Goal: Information Seeking & Learning: Learn about a topic

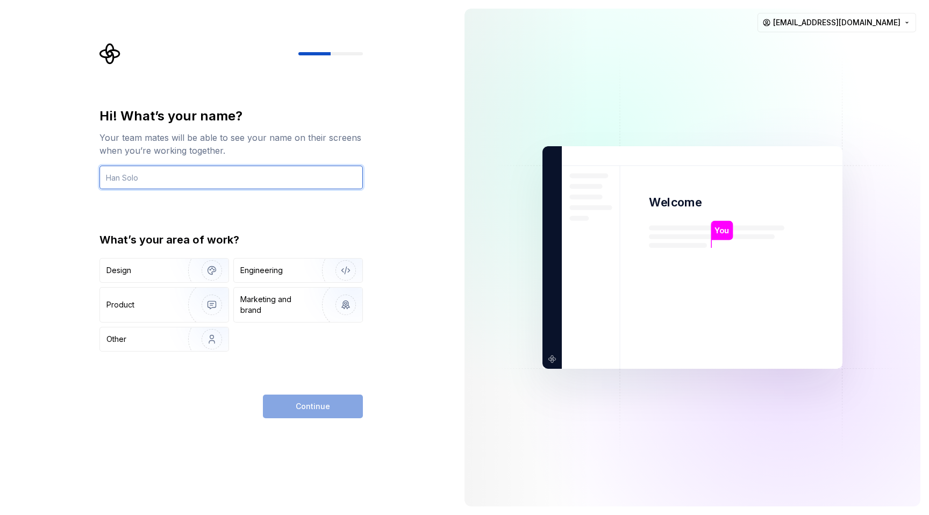
click at [224, 186] on input "text" at bounding box center [231, 178] width 264 height 24
click at [198, 182] on input "E" at bounding box center [231, 178] width 264 height 24
type input "George"
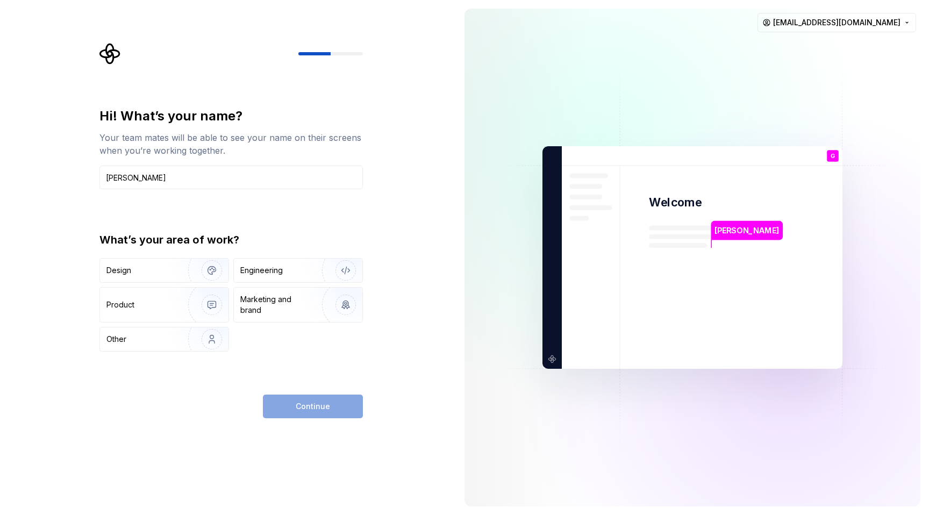
click at [330, 229] on div "Hi! What’s your name? Your team mates will be able to see your name on their sc…" at bounding box center [231, 230] width 264 height 244
click at [295, 255] on div "What’s your area of work? Design Engineering Product Marketing and brand Other" at bounding box center [231, 291] width 264 height 119
click at [284, 269] on div "Engineering" at bounding box center [283, 270] width 86 height 11
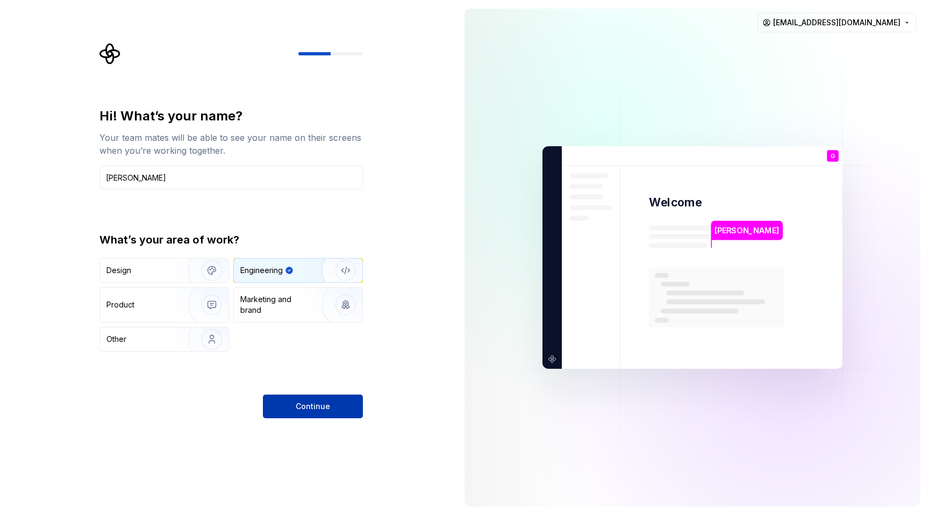
click at [284, 395] on button "Continue" at bounding box center [313, 407] width 100 height 24
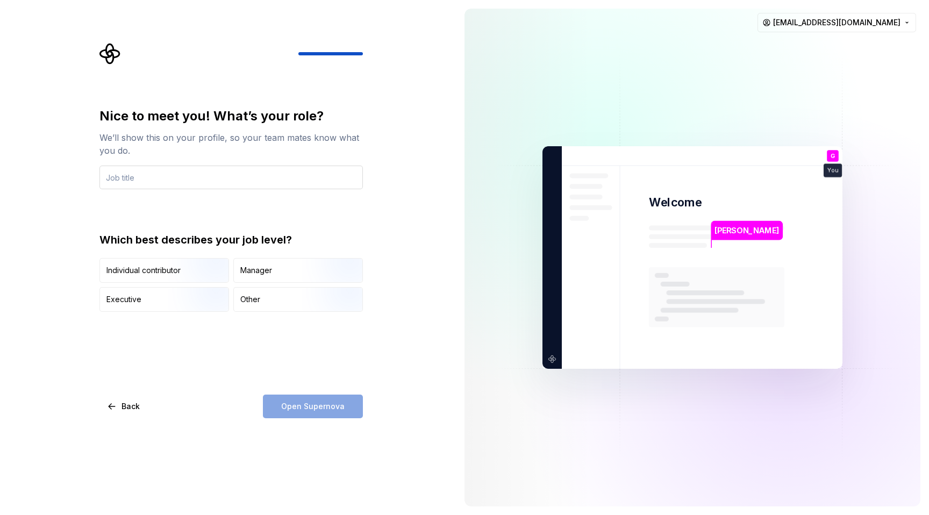
click at [175, 170] on input "text" at bounding box center [231, 178] width 264 height 24
click at [264, 294] on div "Other" at bounding box center [298, 300] width 129 height 24
click at [312, 418] on div "Open Supernova" at bounding box center [313, 407] width 100 height 24
click at [176, 174] on input "text" at bounding box center [231, 178] width 264 height 24
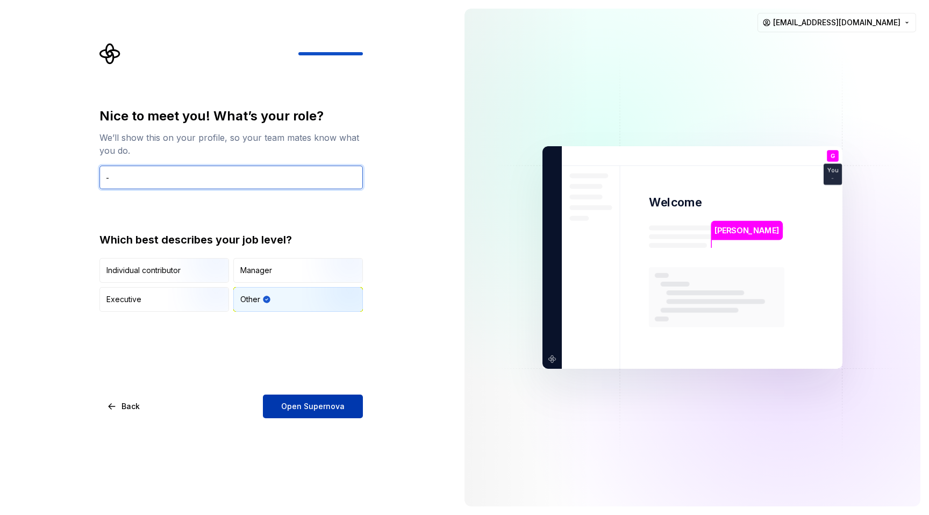
type input "-"
click at [308, 409] on span "Open Supernova" at bounding box center [312, 406] width 63 height 11
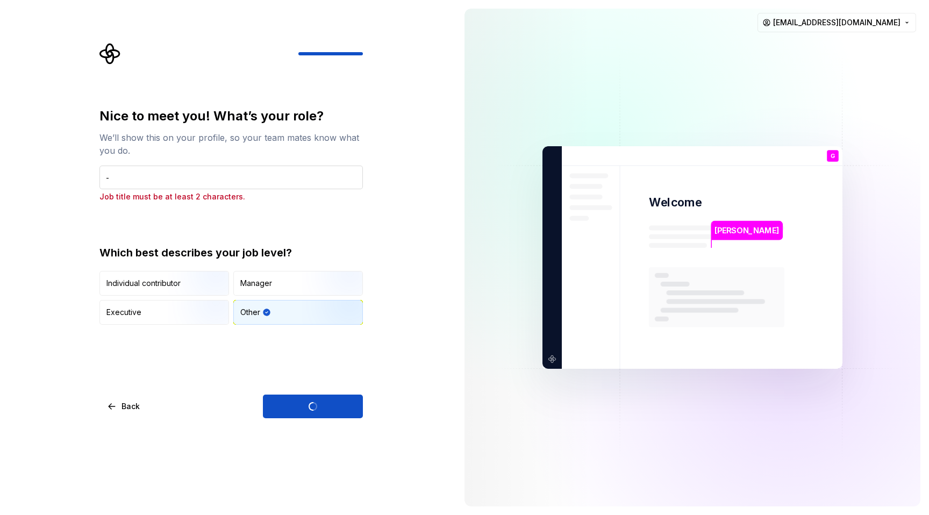
click at [147, 177] on input "-" at bounding box center [231, 178] width 264 height 24
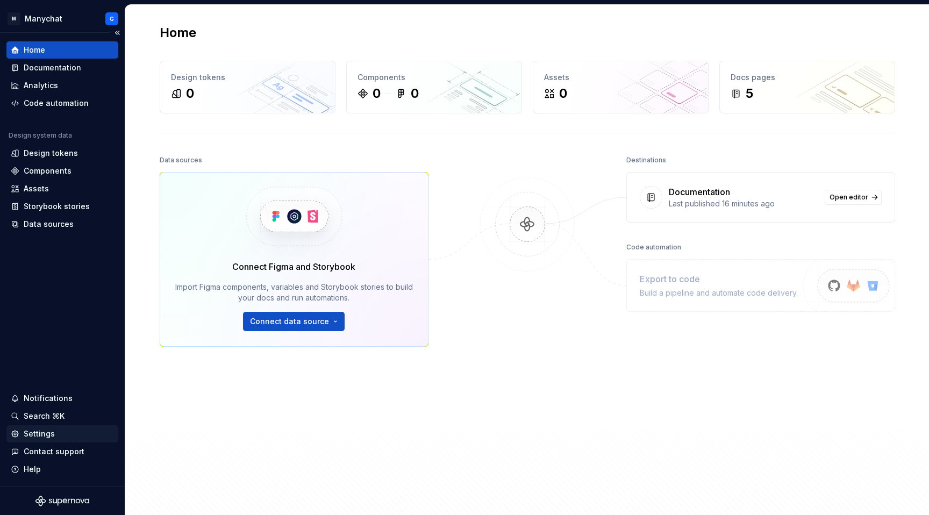
click at [26, 433] on div "Settings" at bounding box center [39, 434] width 31 height 11
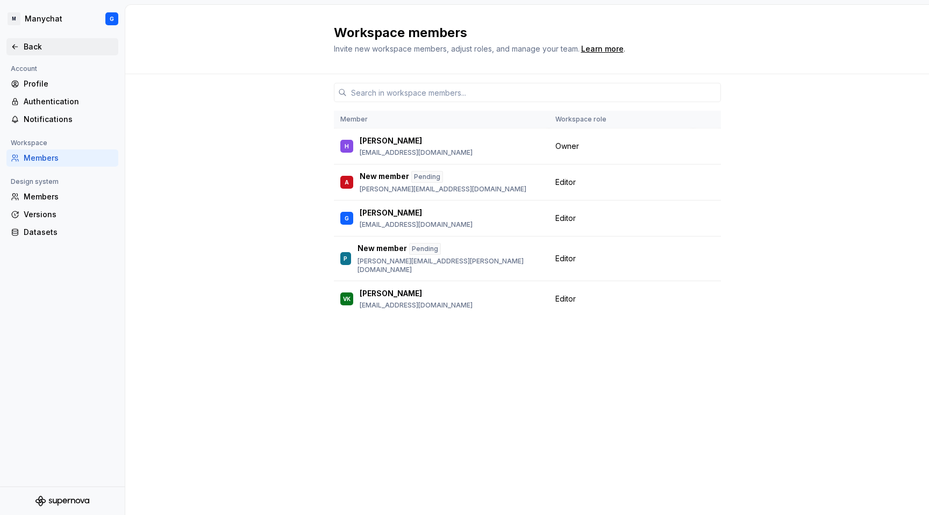
click at [12, 45] on icon at bounding box center [15, 46] width 9 height 9
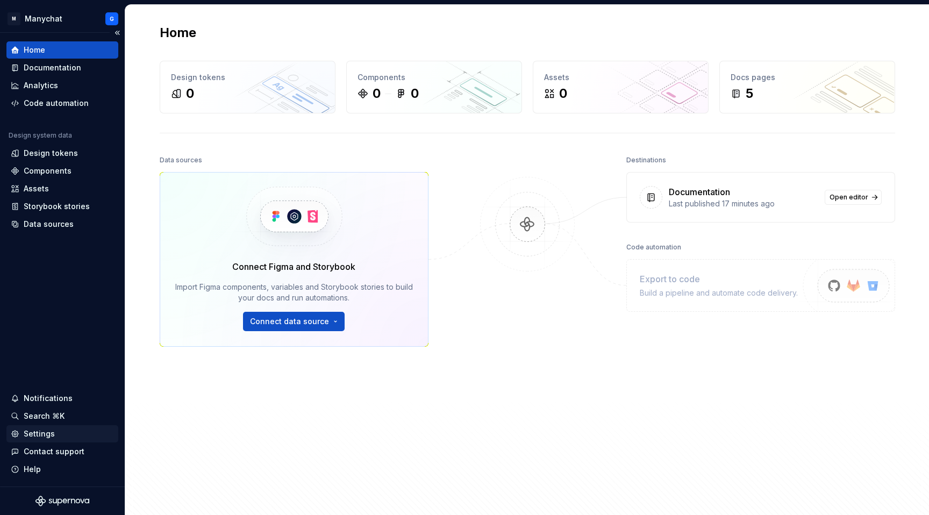
click at [30, 431] on div "Settings" at bounding box center [39, 434] width 31 height 11
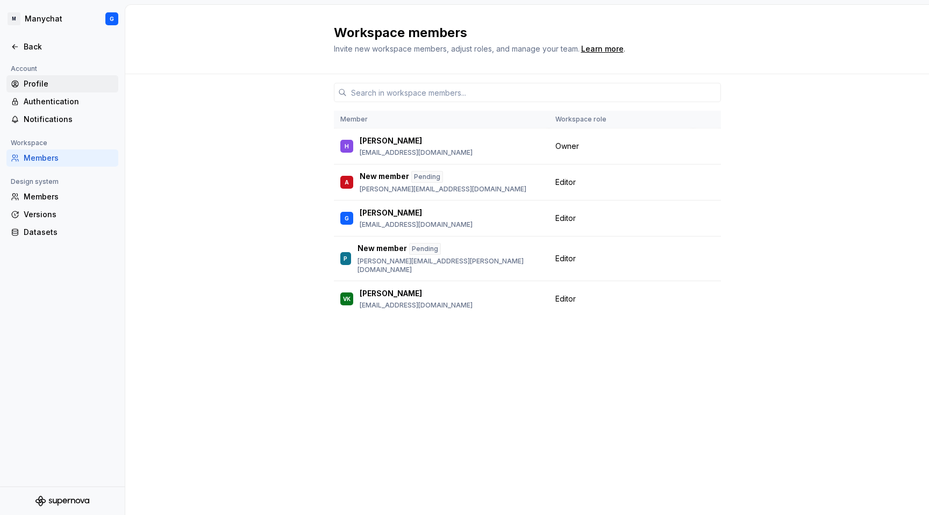
click at [27, 83] on div "Profile" at bounding box center [69, 84] width 90 height 11
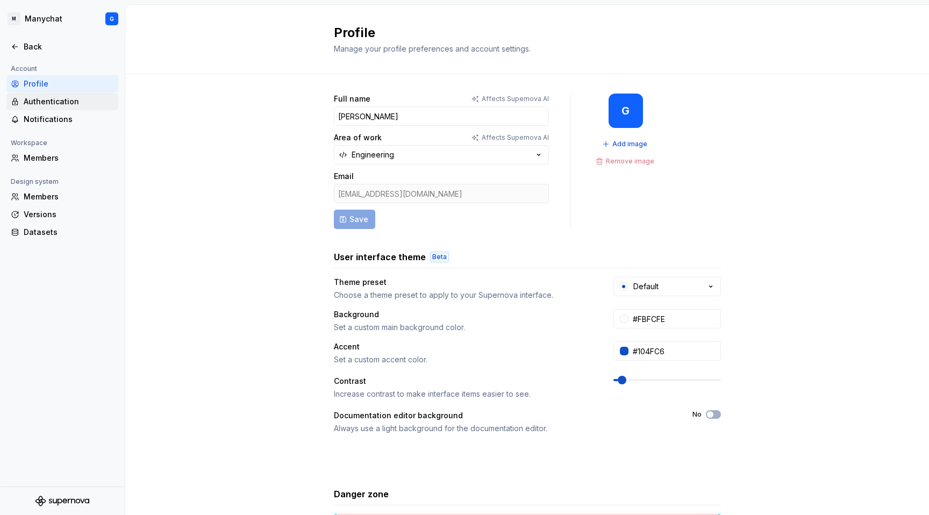
click at [33, 102] on div "Authentication" at bounding box center [69, 101] width 90 height 11
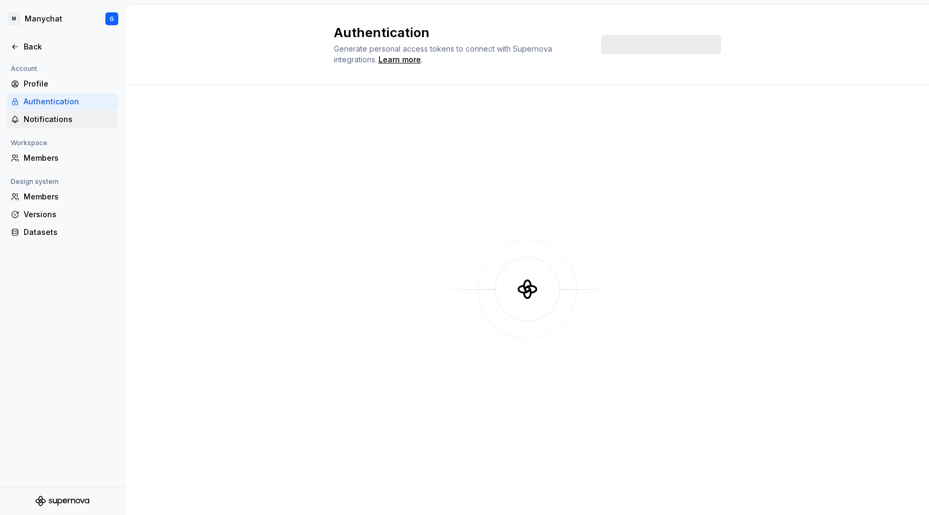
click at [29, 118] on div "Notifications" at bounding box center [69, 119] width 90 height 11
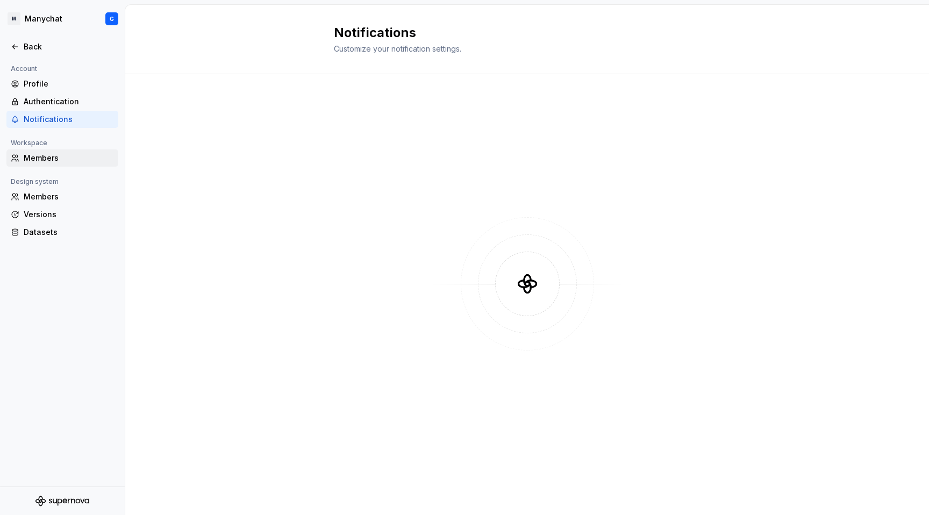
click at [33, 159] on div "Members" at bounding box center [69, 158] width 90 height 11
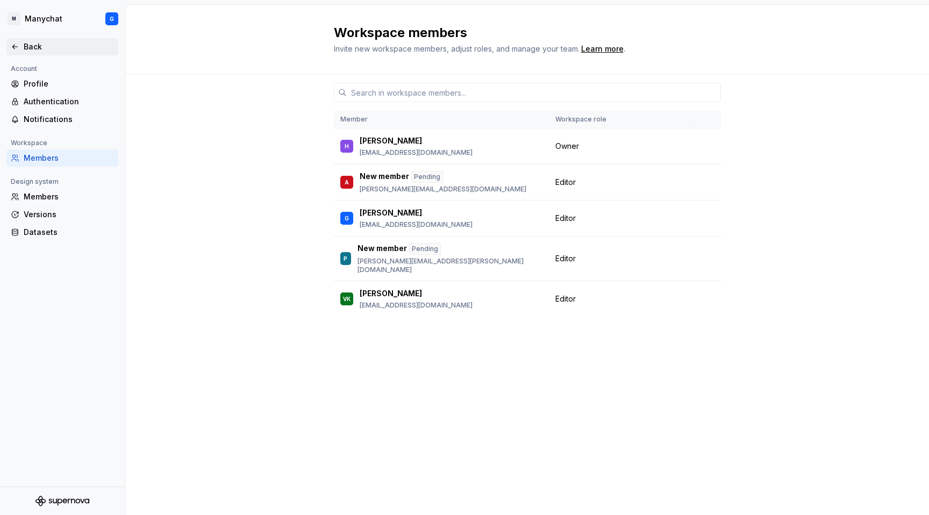
click at [12, 43] on icon at bounding box center [15, 46] width 9 height 9
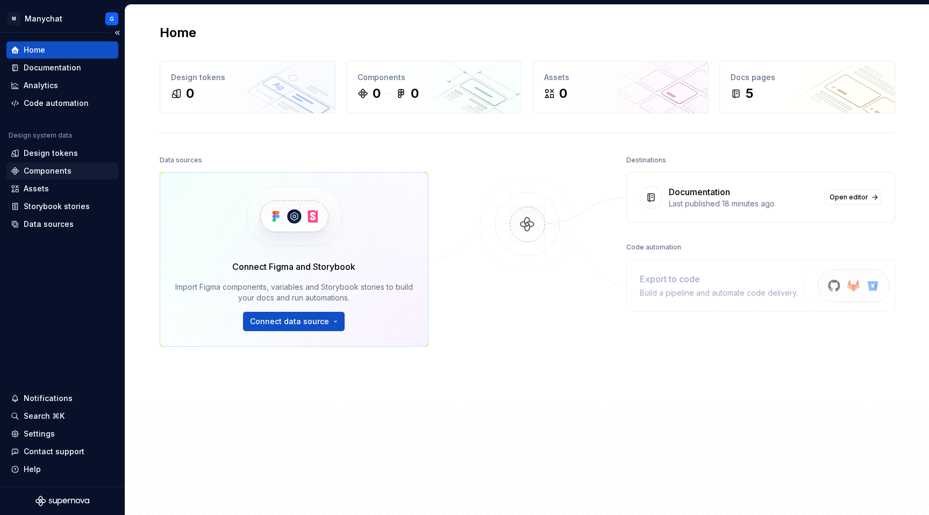
click at [55, 164] on div "Components" at bounding box center [62, 170] width 112 height 17
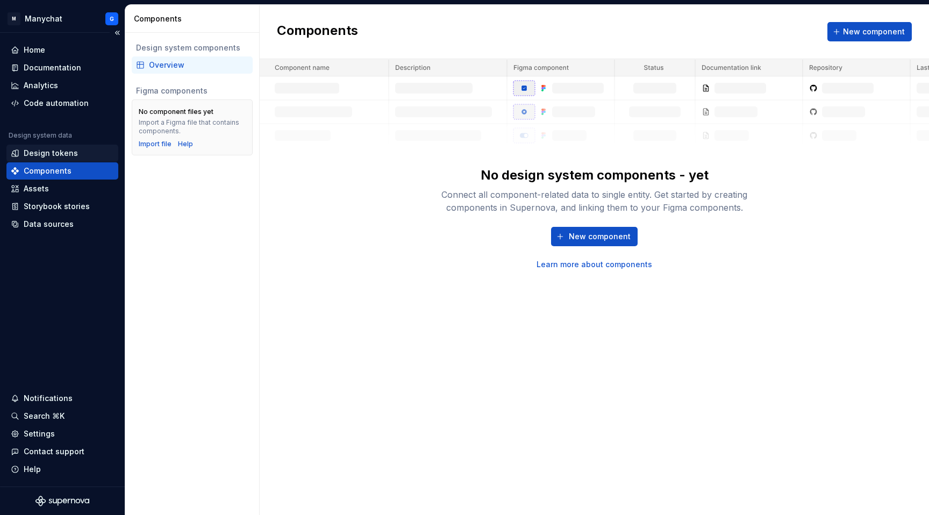
click at [34, 155] on div "Design tokens" at bounding box center [51, 153] width 54 height 11
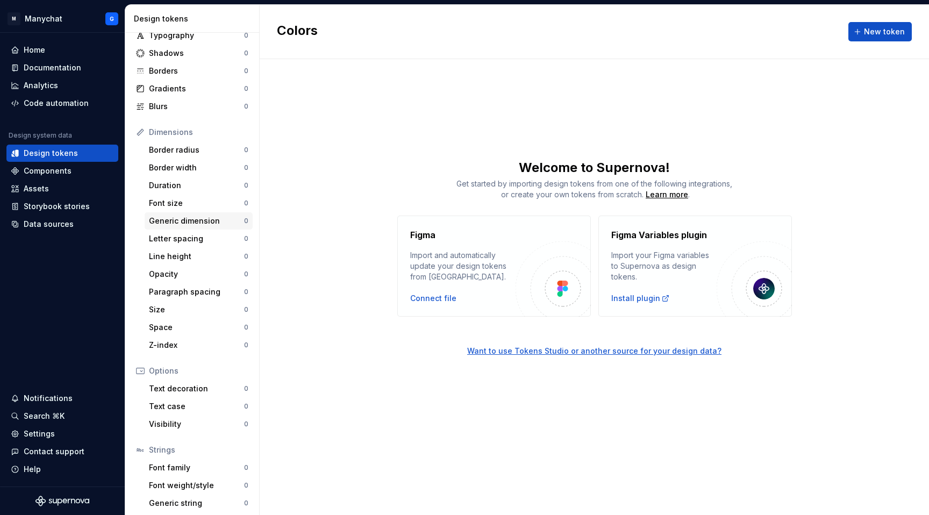
scroll to position [74, 0]
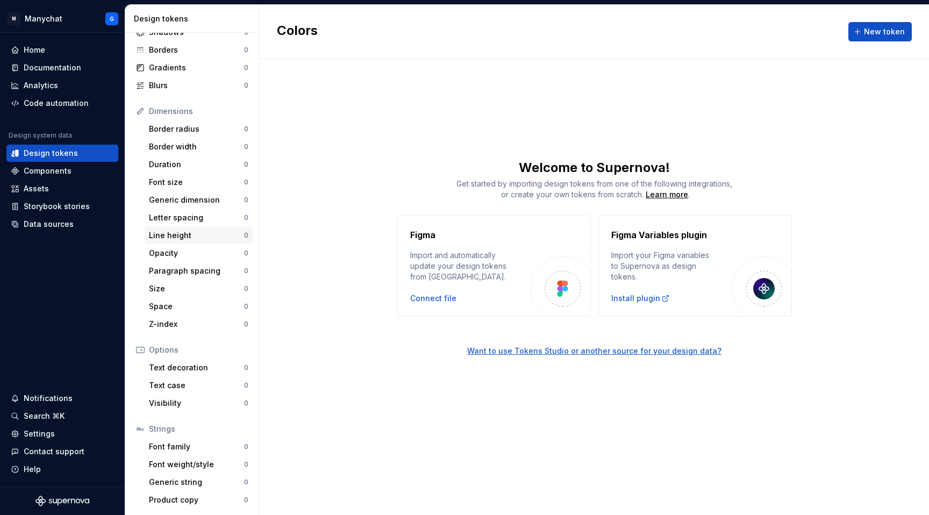
click at [165, 243] on div "Line height 0" at bounding box center [199, 235] width 108 height 17
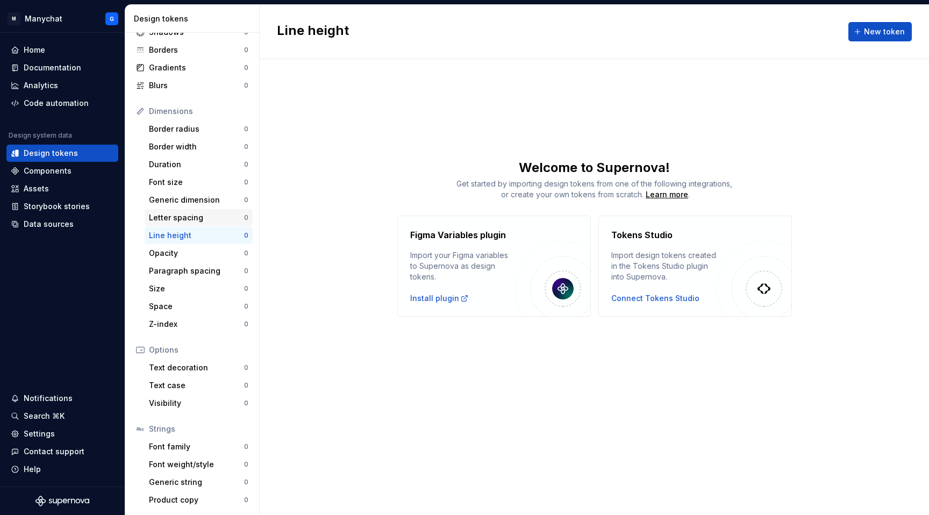
click at [166, 215] on div "Letter spacing" at bounding box center [196, 217] width 95 height 11
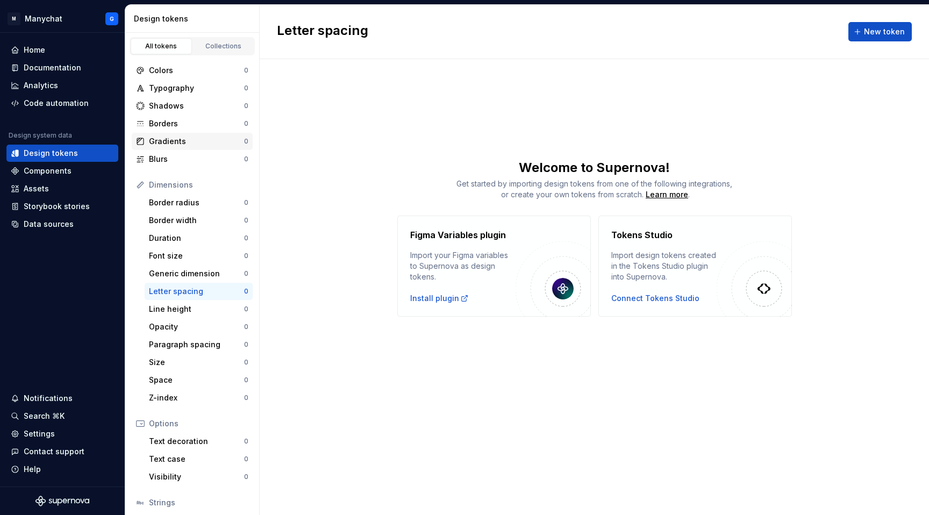
click at [159, 133] on div "Gradients 0" at bounding box center [192, 141] width 121 height 17
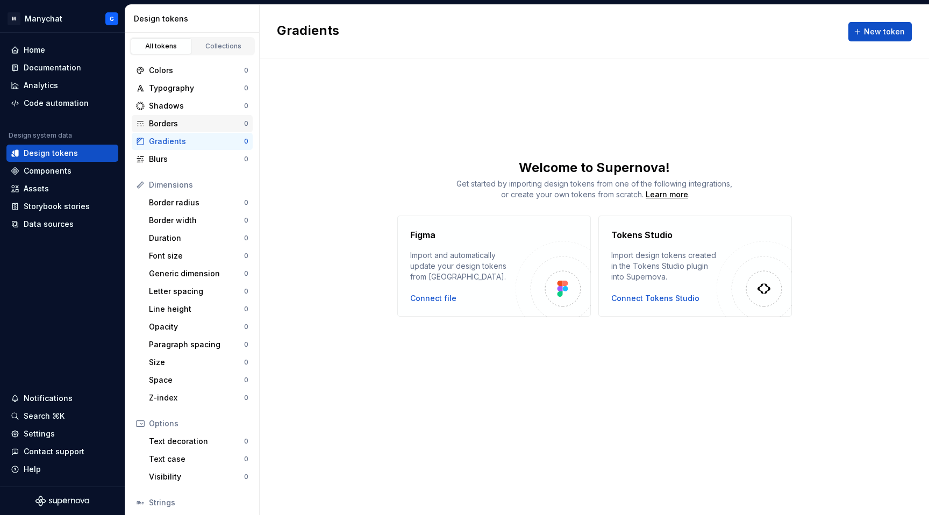
click at [152, 117] on div "Borders 0" at bounding box center [192, 123] width 121 height 17
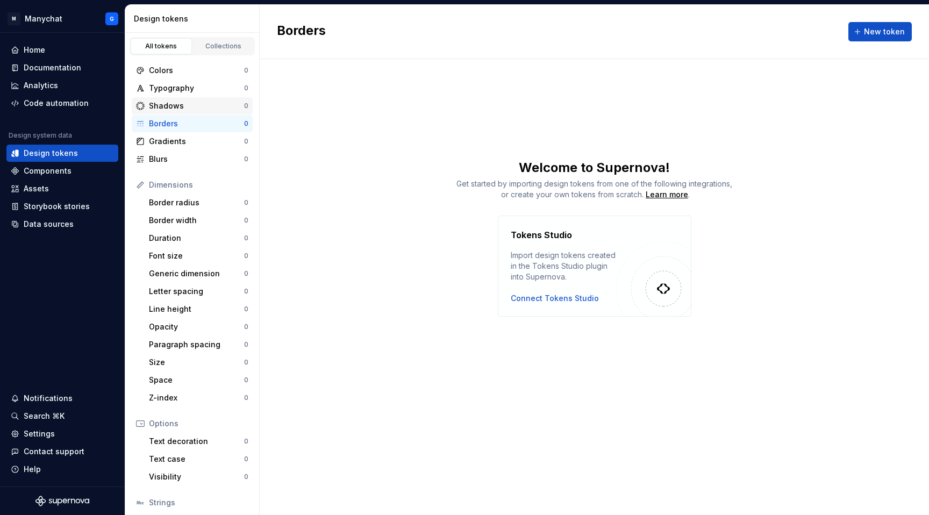
click at [156, 99] on div "Shadows 0" at bounding box center [192, 105] width 121 height 17
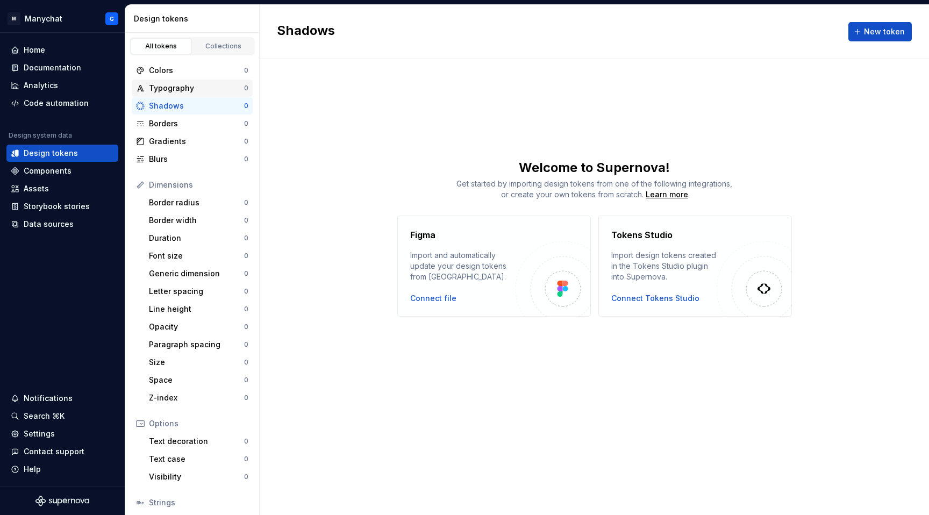
click at [155, 90] on div "Typography" at bounding box center [196, 88] width 95 height 11
